Goal: Book appointment/travel/reservation

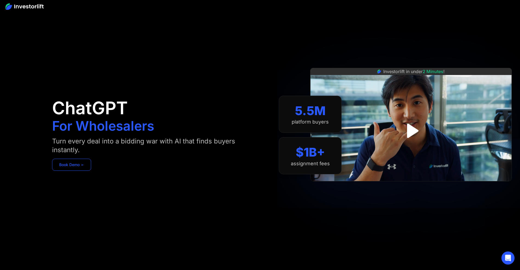
click at [84, 164] on link "Book Demo ➢" at bounding box center [71, 165] width 39 height 12
click at [76, 167] on link "Book Demo ➢" at bounding box center [71, 165] width 39 height 12
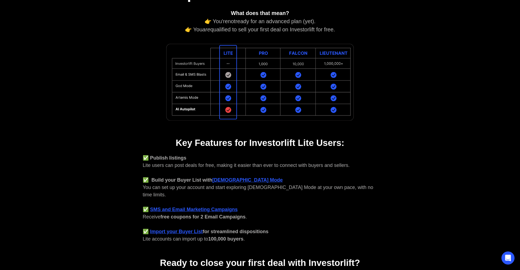
scroll to position [183, 0]
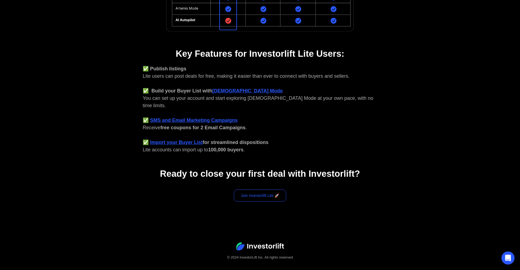
click at [257, 190] on link "Join Investorlift Lite 🚀" at bounding box center [260, 196] width 53 height 12
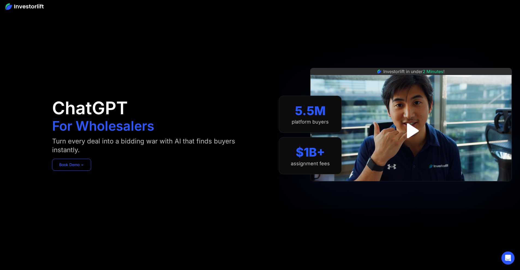
click at [82, 165] on link "Book Demo ➢" at bounding box center [71, 165] width 39 height 12
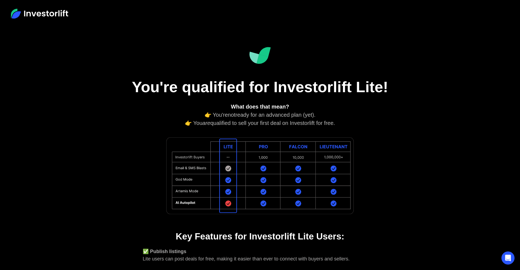
scroll to position [183, 0]
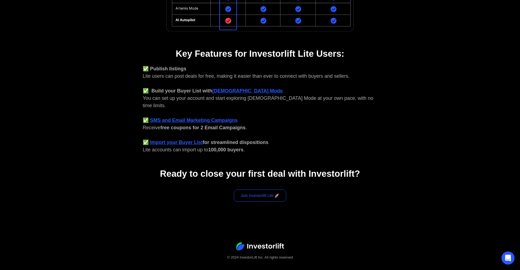
click at [263, 190] on link "Join Investorlift Lite 🚀" at bounding box center [260, 196] width 53 height 12
